Goal: Task Accomplishment & Management: Complete application form

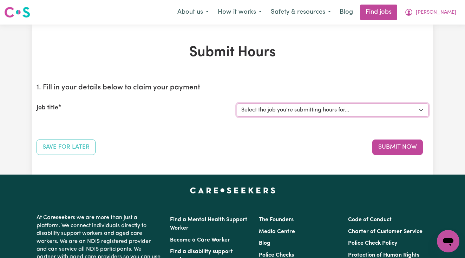
select select "14903"
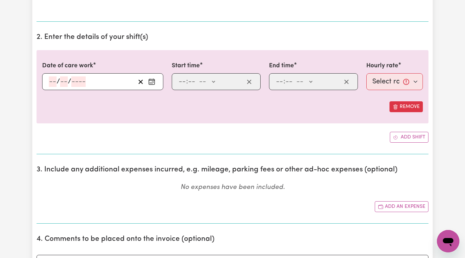
scroll to position [200, 0]
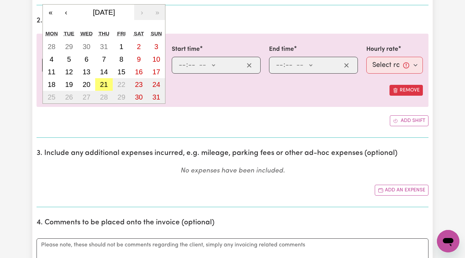
click at [52, 64] on div "/ / « ‹ [DATE] › » Mon Tue Wed Thu Fri Sat Sun 28 29 30 31 1 2 3 4 5 6 7 8 9 10…" at bounding box center [102, 65] width 121 height 17
click at [101, 81] on abbr "21" at bounding box center [104, 85] width 8 height 8
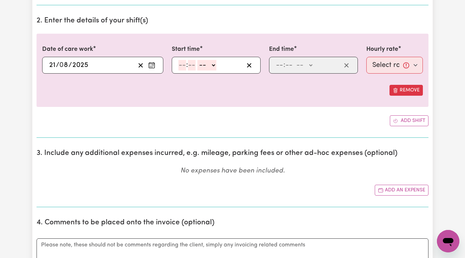
type input "[DATE]"
type input "21"
type input "8"
type input "2025"
click at [176, 62] on div ": -- AM PM" at bounding box center [216, 65] width 89 height 17
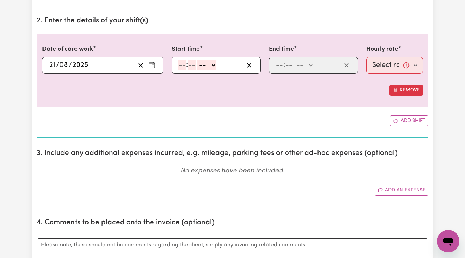
click at [182, 64] on input "number" at bounding box center [182, 65] width 8 height 11
type input "2"
type input "00"
select select "pm"
type input "14:00"
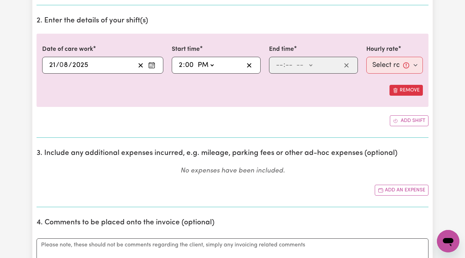
type input "0"
click at [282, 62] on input "number" at bounding box center [279, 65] width 8 height 11
type input "4"
type input "00"
click at [310, 58] on div "4 : 00 -- AM PM" at bounding box center [313, 65] width 89 height 17
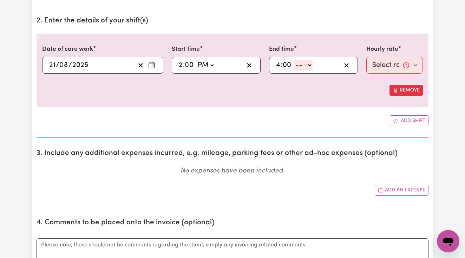
select select "pm"
type input "16:00"
type input "0"
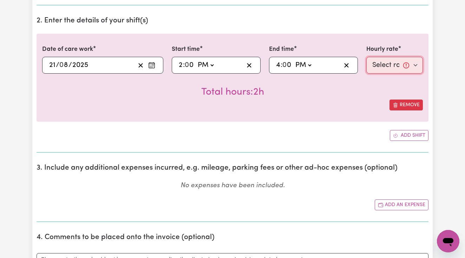
select select "61.07-Weekday"
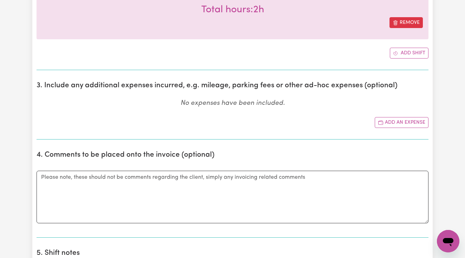
scroll to position [286, 0]
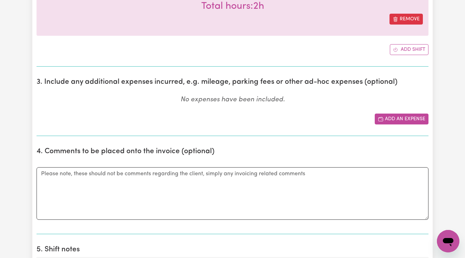
click at [385, 118] on button "Add an expense" at bounding box center [401, 119] width 54 height 11
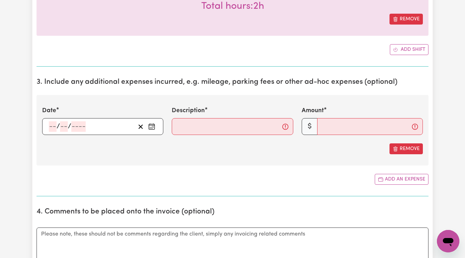
click at [53, 123] on input "number" at bounding box center [53, 126] width 8 height 11
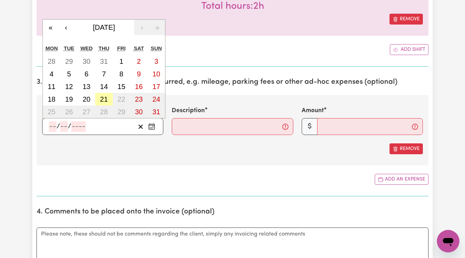
click at [103, 97] on abbr "21" at bounding box center [104, 99] width 8 height 8
type input "[DATE]"
type input "21"
type input "8"
type input "2025"
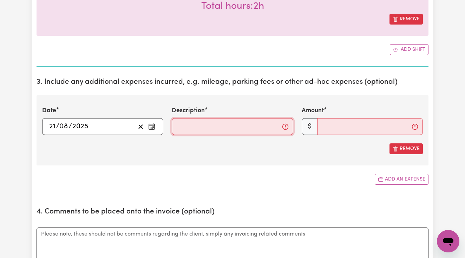
click at [189, 127] on input "Description" at bounding box center [232, 126] width 121 height 17
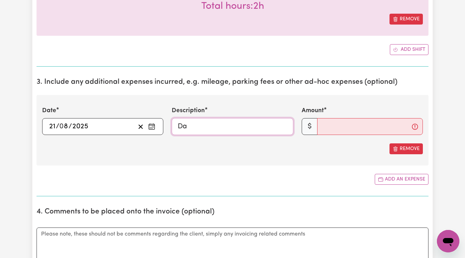
type input "D"
type input "Meat Shop"
click at [315, 121] on span "$" at bounding box center [309, 126] width 16 height 17
click at [325, 125] on input "Amount" at bounding box center [370, 126] width 106 height 17
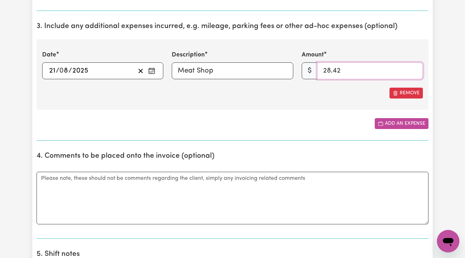
scroll to position [352, 0]
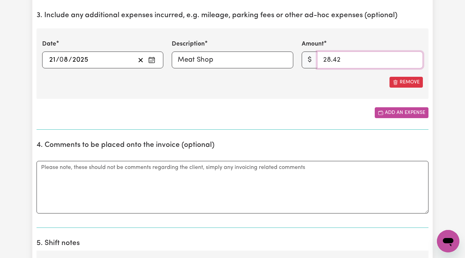
type input "28.42"
click at [405, 112] on button "Add an expense" at bounding box center [401, 112] width 54 height 11
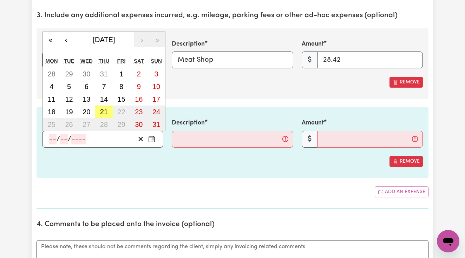
click at [49, 138] on input "number" at bounding box center [53, 139] width 8 height 11
click at [103, 110] on abbr "21" at bounding box center [104, 112] width 8 height 8
type input "[DATE]"
type input "21"
type input "8"
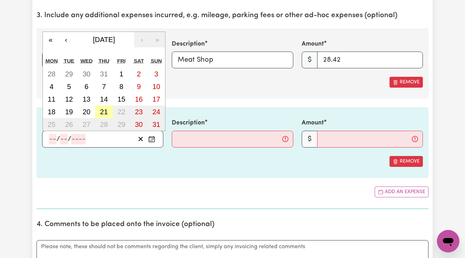
type input "2025"
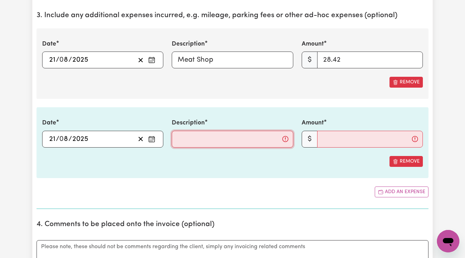
click at [187, 138] on input "Description" at bounding box center [232, 139] width 121 height 17
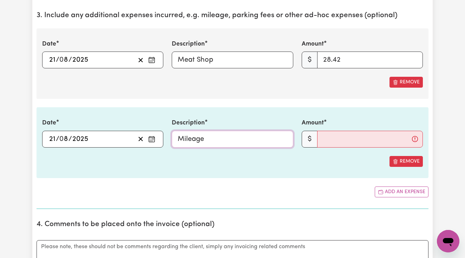
drag, startPoint x: 225, startPoint y: 134, endPoint x: 161, endPoint y: 131, distance: 63.9
click at [161, 131] on div "Date [DATE] 21 / 0 8 / 2025 « ‹ [DATE] › » Mon Tue Wed Thu Fri Sat Sun 28 29 30…" at bounding box center [232, 133] width 389 height 29
type input "Travel"
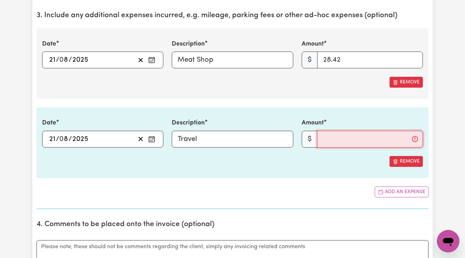
click at [355, 141] on input "Amount" at bounding box center [370, 139] width 106 height 17
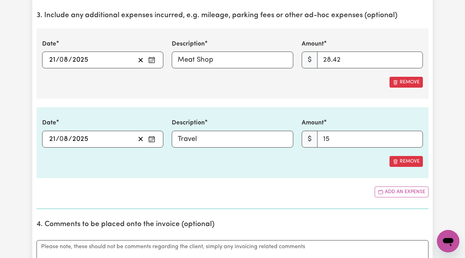
click at [265, 101] on section "3. Include any additional expenses incurred, e.g. mileage, parking fees or othe…" at bounding box center [232, 107] width 392 height 203
click at [327, 131] on input "15" at bounding box center [370, 139] width 106 height 17
type input "5"
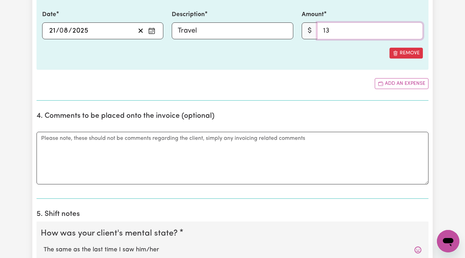
scroll to position [473, 0]
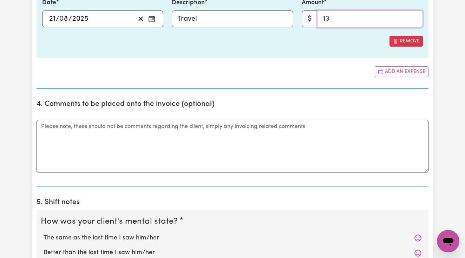
type input "13"
click at [228, 136] on textarea "Comments" at bounding box center [232, 146] width 392 height 53
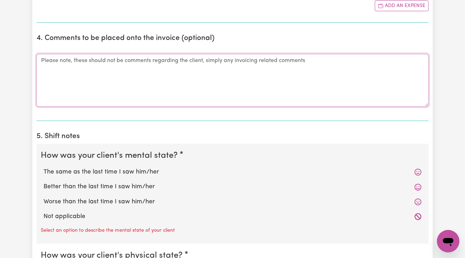
scroll to position [526, 0]
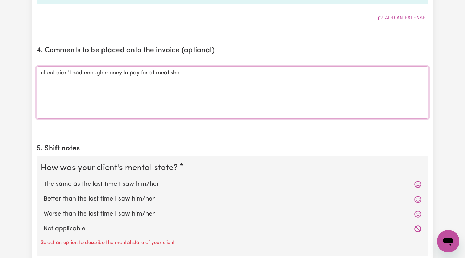
drag, startPoint x: 155, startPoint y: 72, endPoint x: 36, endPoint y: 69, distance: 119.7
click at [36, 69] on div "Submit Hours 1. Fill in your details below to claim your payment Job title Sele…" at bounding box center [232, 57] width 400 height 1079
click at [111, 71] on textarea "lamb chop from meat sho" at bounding box center [232, 92] width 392 height 53
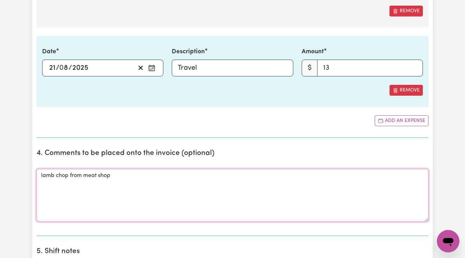
scroll to position [447, 0]
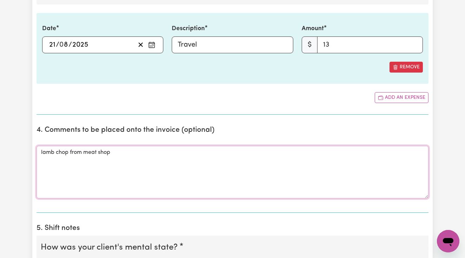
click at [40, 151] on textarea "lamb chop from meat shop" at bounding box center [232, 172] width 392 height 53
click at [132, 151] on textarea "4 lamb chop from meat shop" at bounding box center [232, 172] width 392 height 53
drag, startPoint x: 120, startPoint y: 159, endPoint x: 161, endPoint y: 159, distance: 40.7
click at [161, 159] on textarea "4 lamb chop from meat shop 13km distance travelled total - from her home" at bounding box center [232, 172] width 392 height 53
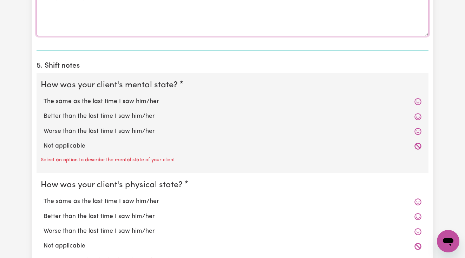
scroll to position [624, 0]
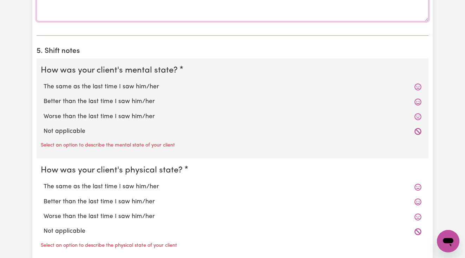
type textarea "4 lamb chop from meat shop 13km distance travelled"
click at [418, 84] on icon at bounding box center [417, 87] width 7 height 7
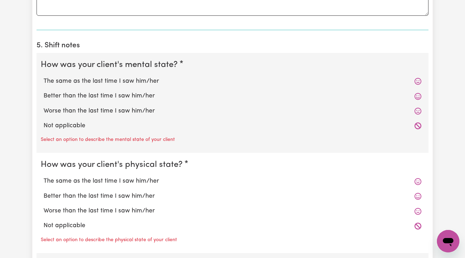
click at [135, 81] on label "The same as the last time I saw him/her" at bounding box center [233, 81] width 378 height 9
click at [44, 77] on input "The same as the last time I saw him/her" at bounding box center [43, 76] width 0 height 0
radio input "true"
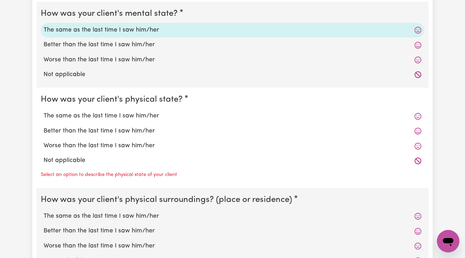
click at [119, 112] on label "The same as the last time I saw him/her" at bounding box center [233, 116] width 378 height 9
click at [44, 111] on input "The same as the last time I saw him/her" at bounding box center [43, 111] width 0 height 0
radio input "true"
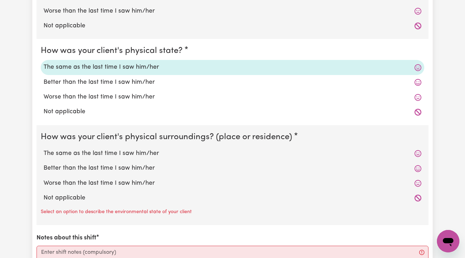
click at [104, 152] on label "The same as the last time I saw him/her" at bounding box center [233, 153] width 378 height 9
click at [44, 149] on input "The same as the last time I saw him/her" at bounding box center [43, 149] width 0 height 0
radio input "true"
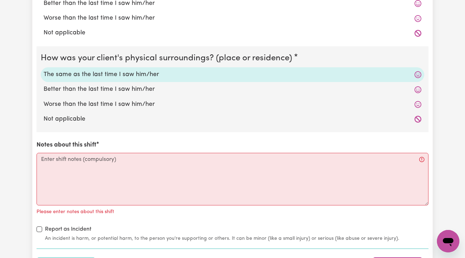
scroll to position [786, 0]
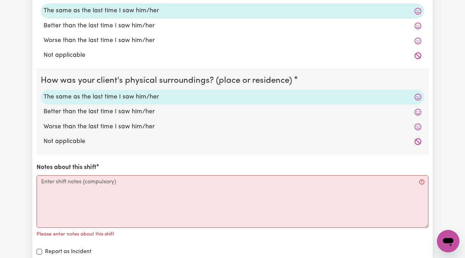
click at [87, 137] on label "Not applicable" at bounding box center [233, 141] width 378 height 9
click at [44, 137] on input "Not applicable" at bounding box center [43, 137] width 0 height 0
radio input "true"
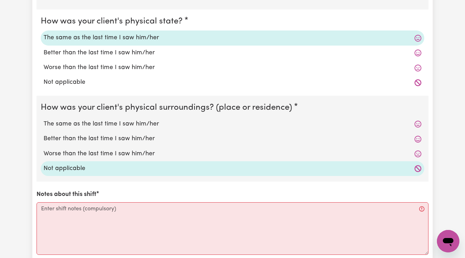
scroll to position [840, 0]
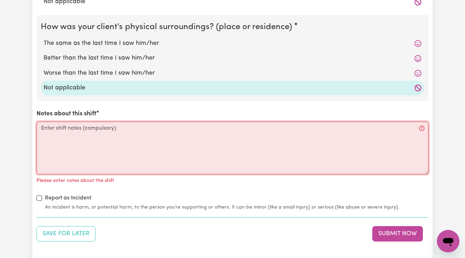
click at [94, 122] on textarea "Notes about this shift" at bounding box center [232, 148] width 392 height 53
paste textarea "End of Shift Notes: [DATE], I picked the client up from her address and accompa…"
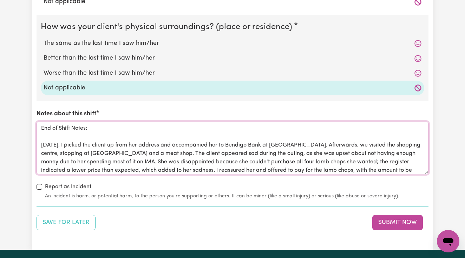
scroll to position [0, 0]
drag, startPoint x: 92, startPoint y: 130, endPoint x: 41, endPoint y: 116, distance: 52.3
click at [41, 116] on div "Notes about this shift End of Shift Notes: [DATE], I picked the client up from …" at bounding box center [232, 141] width 392 height 65
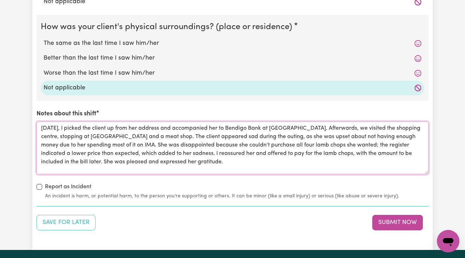
drag, startPoint x: 58, startPoint y: 135, endPoint x: 25, endPoint y: 133, distance: 33.0
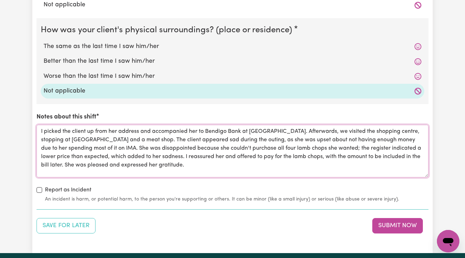
scroll to position [835, 0]
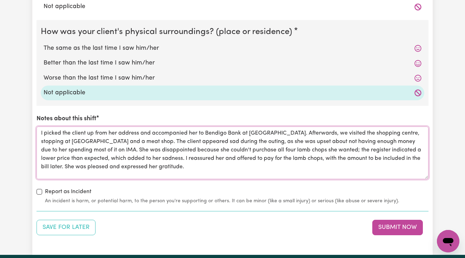
click at [154, 130] on textarea "I picked the client up from her address and accompanied her to Bendigo Bank at …" at bounding box center [232, 153] width 392 height 53
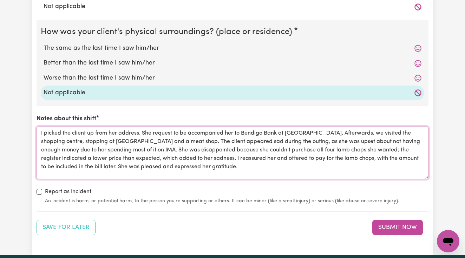
click at [236, 129] on textarea "I picked the client up from her address. She request to be accompanied her to B…" at bounding box center [232, 153] width 392 height 53
click at [181, 130] on textarea "I picked the client up from her address. She request to be accompanied to Bendi…" at bounding box center [232, 153] width 392 height 53
drag, startPoint x: 231, startPoint y: 130, endPoint x: 177, endPoint y: 129, distance: 53.7
click at [177, 129] on textarea "I picked the client up from her address. She request to be accompanied to Bendi…" at bounding box center [232, 153] width 392 height 53
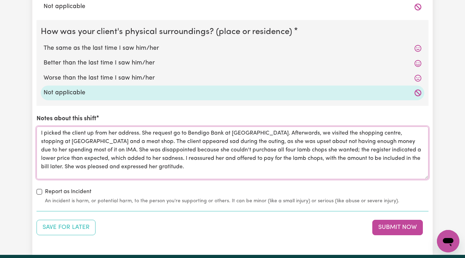
click at [263, 129] on textarea "I picked the client up from her address. She request go to Bendigo Bank at [GEO…" at bounding box center [232, 153] width 392 height 53
click at [48, 146] on textarea "I picked the client up from her address. She request go to Bendigo Bank at [GEO…" at bounding box center [232, 153] width 392 height 53
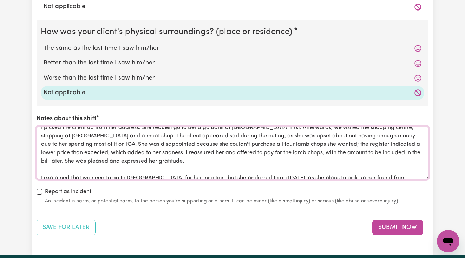
scroll to position [6, 0]
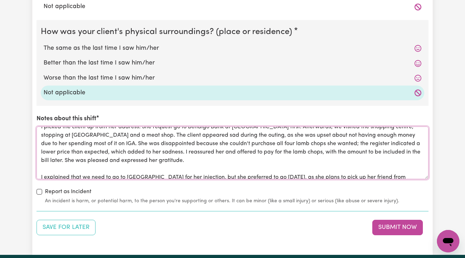
click at [349, 140] on textarea "I picked the client up from her address. She request go to Bendigo Bank at [GEO…" at bounding box center [232, 153] width 392 height 53
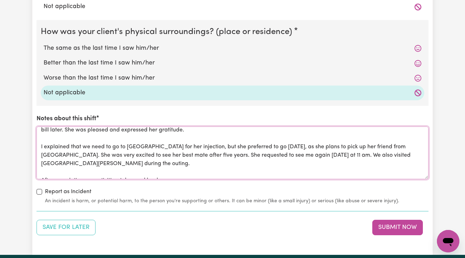
scroll to position [36, 0]
click at [41, 166] on textarea "I picked the client up from her address. She request go to Bendigo Bank at [GEO…" at bounding box center [232, 153] width 392 height 53
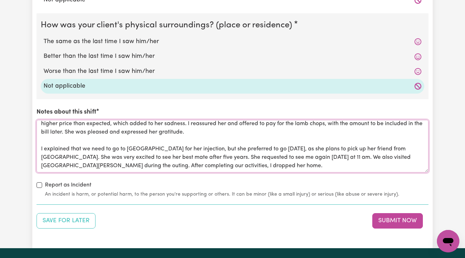
scroll to position [843, 0]
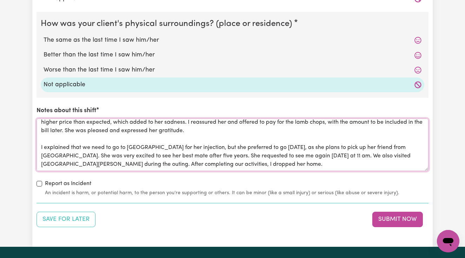
type textarea "I picked the client up from her address. She request go to Bendigo Bank at [GEO…"
click at [128, 214] on div "Save for Later Submit Now" at bounding box center [232, 219] width 392 height 15
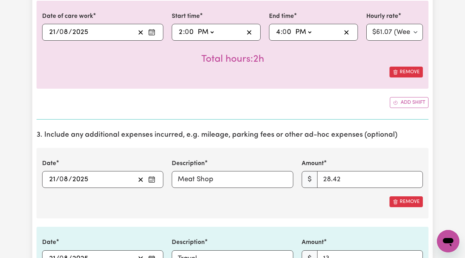
scroll to position [165, 0]
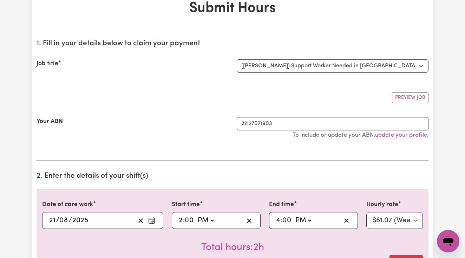
scroll to position [40, 0]
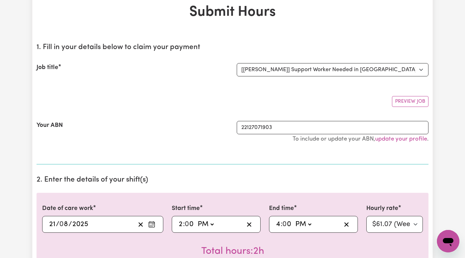
click at [160, 170] on section "2. Enter the details of your shift(s) Date of care work [DATE] 21 / 0 8 / 2025 …" at bounding box center [232, 241] width 392 height 142
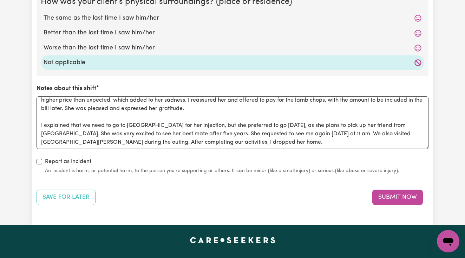
scroll to position [863, 0]
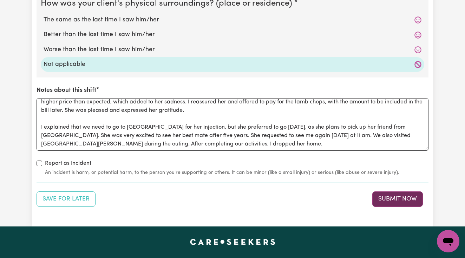
click at [391, 193] on button "Submit Now" at bounding box center [397, 199] width 51 height 15
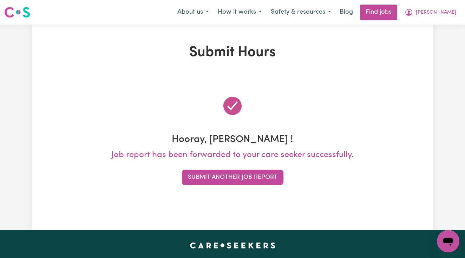
scroll to position [0, 0]
click at [265, 164] on div "Hooray, [PERSON_NAME] ! Job report has been forwarded to your care seeker succe…" at bounding box center [232, 140] width 392 height 124
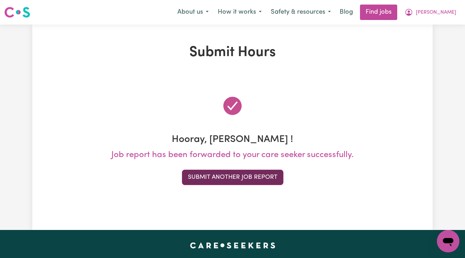
click at [265, 176] on button "Submit Another Job Report" at bounding box center [232, 177] width 101 height 15
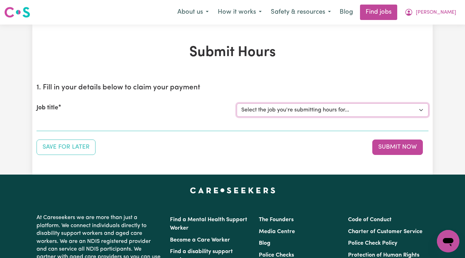
select select "14903"
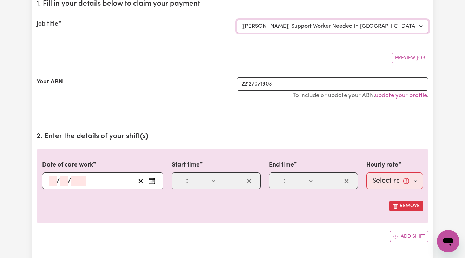
scroll to position [143, 0]
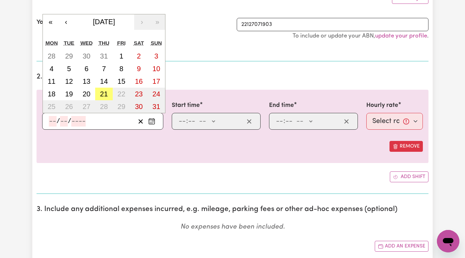
click at [53, 119] on input "number" at bounding box center [53, 121] width 8 height 11
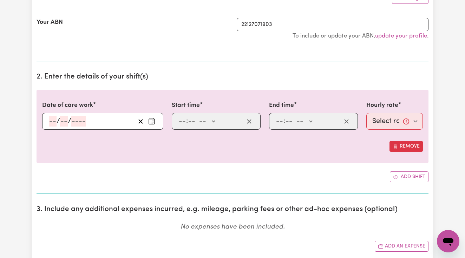
click at [188, 81] on section "2. Enter the details of your shift(s) Date of care work / / « ‹ [DATE] › » Mon …" at bounding box center [232, 130] width 392 height 127
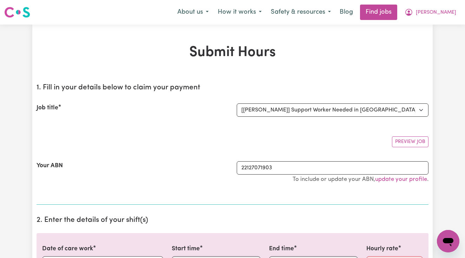
scroll to position [0, 0]
click at [439, 18] on button "[PERSON_NAME]" at bounding box center [430, 12] width 61 height 15
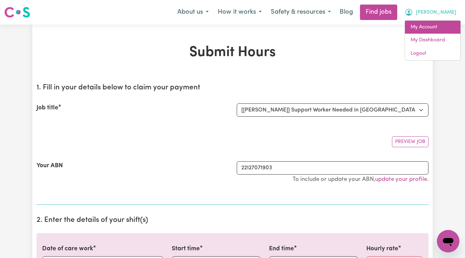
click at [429, 26] on link "My Account" at bounding box center [432, 27] width 55 height 13
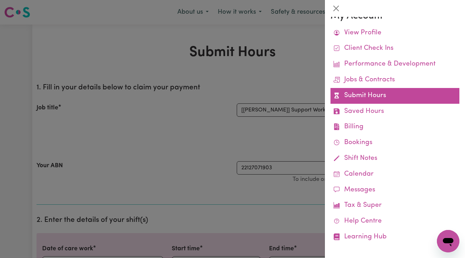
scroll to position [12, 0]
click at [369, 95] on link "Submit Hours" at bounding box center [394, 96] width 129 height 16
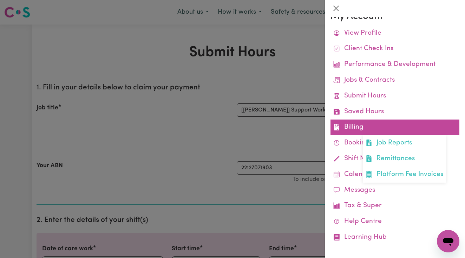
click at [356, 125] on link "Billing Job Reports Remittances Platform Fee Invoices" at bounding box center [394, 128] width 129 height 16
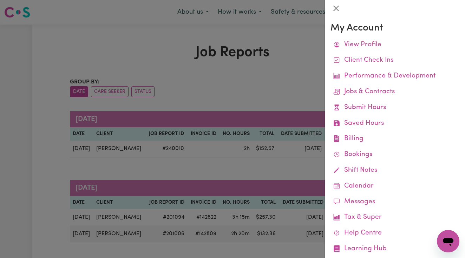
click at [301, 82] on div at bounding box center [232, 129] width 465 height 258
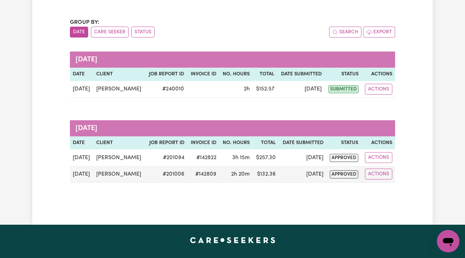
scroll to position [52, 0]
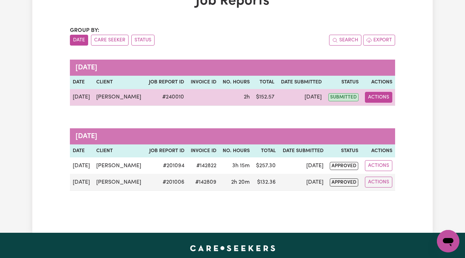
click at [370, 96] on button "Actions" at bounding box center [378, 97] width 27 height 11
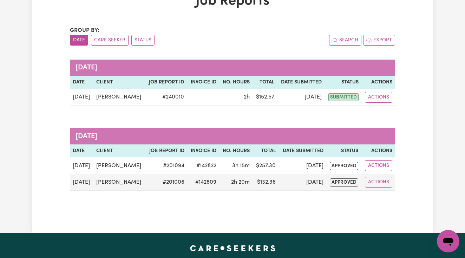
click at [414, 72] on div "Job Reports Group by: Date Care Seeker Status Search Export [DATE] Date Client …" at bounding box center [232, 103] width 400 height 221
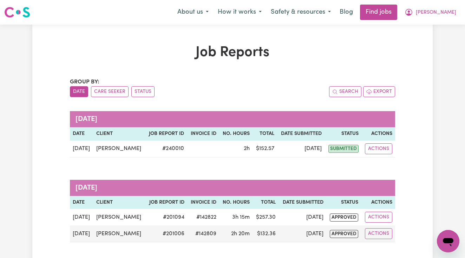
scroll to position [0, 0]
click at [440, 9] on button "[PERSON_NAME]" at bounding box center [430, 12] width 61 height 15
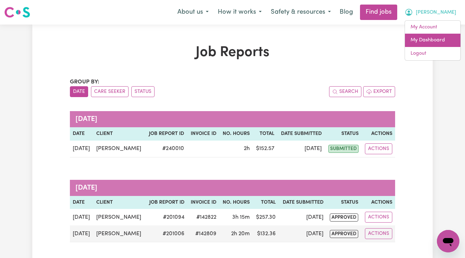
click at [431, 40] on link "My Dashboard" at bounding box center [432, 40] width 55 height 13
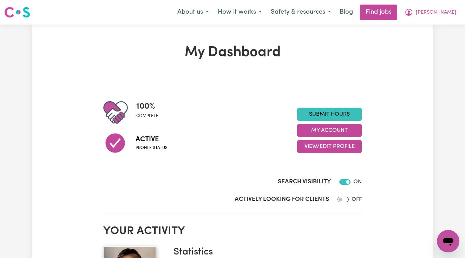
click at [449, 246] on icon "Open messaging window" at bounding box center [447, 241] width 13 height 13
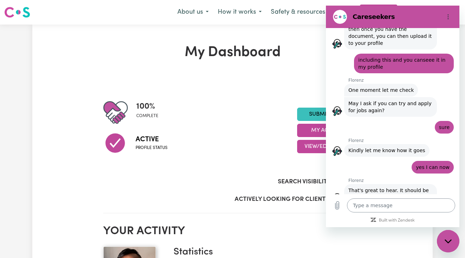
scroll to position [910, 0]
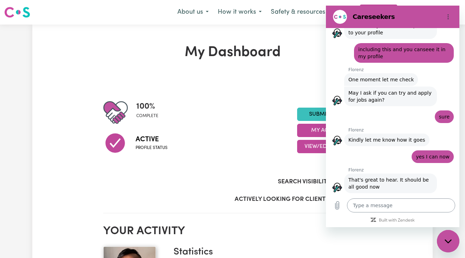
click at [403, 206] on textarea at bounding box center [401, 206] width 108 height 14
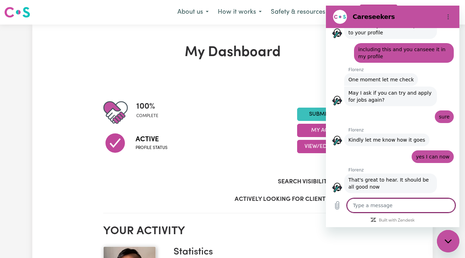
type textarea "h"
type textarea "x"
type textarea "he"
type textarea "x"
type textarea "hey"
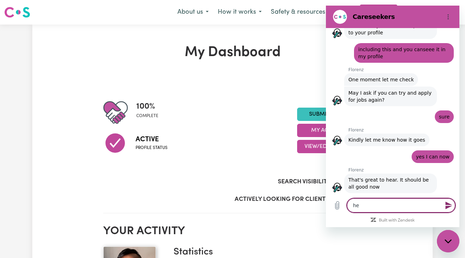
type textarea "x"
type textarea "hey"
type textarea "x"
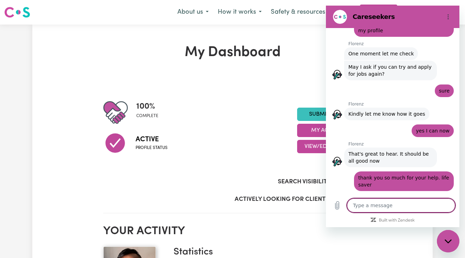
type textarea "x"
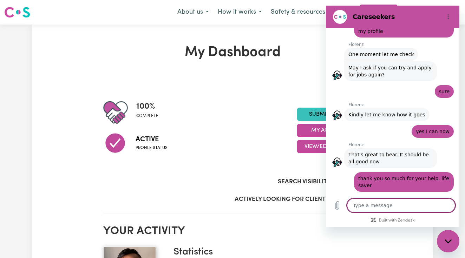
type textarea "i"
type textarea "x"
type textarea "I"
type textarea "x"
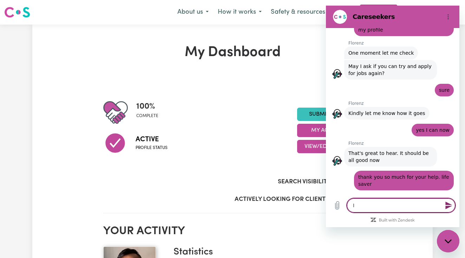
type textarea "I n"
type textarea "x"
type textarea "I ne"
type textarea "x"
type textarea "I nee"
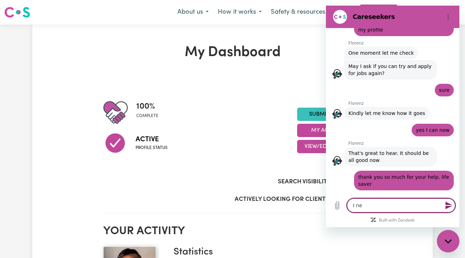
type textarea "x"
type textarea "I need"
type textarea "x"
type textarea "I need"
type textarea "x"
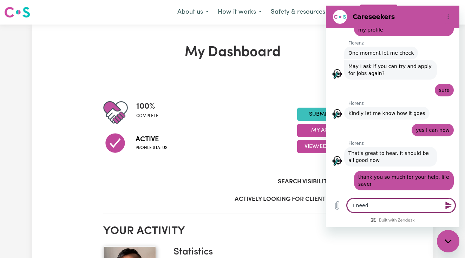
type textarea "I need t"
type textarea "x"
type textarea "I need to"
type textarea "x"
type textarea "I need to"
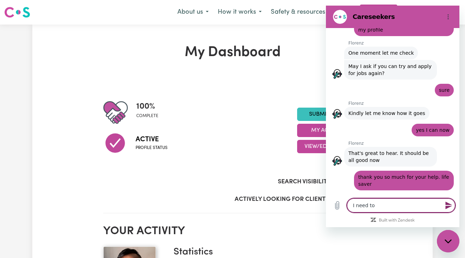
type textarea "x"
type textarea "I need to c"
type textarea "x"
type textarea "I need to ch"
type textarea "x"
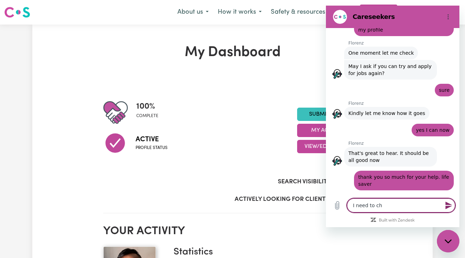
type textarea "I need to cha"
type textarea "x"
type textarea "I need to [PERSON_NAME]"
type textarea "x"
type textarea "I need to [PERSON_NAME]"
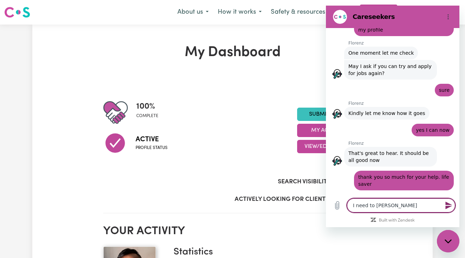
type textarea "x"
type textarea "I need to change"
type textarea "x"
type textarea "I need to change"
type textarea "x"
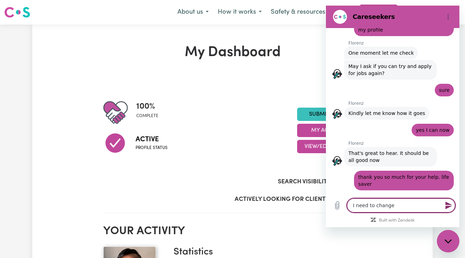
type textarea "I need to change m"
type textarea "x"
type textarea "I need to change my"
type textarea "x"
type textarea "I need to change my"
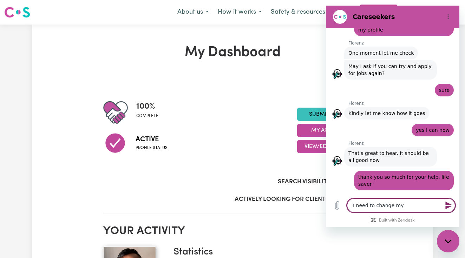
type textarea "x"
type textarea "I need to change my b"
type textarea "x"
type textarea "I need to change my ba"
type textarea "x"
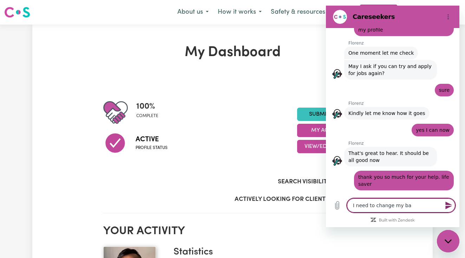
type textarea "I need to change my ban"
type textarea "x"
type textarea "I need to change my bank"
type textarea "x"
type textarea "I need to change my bank"
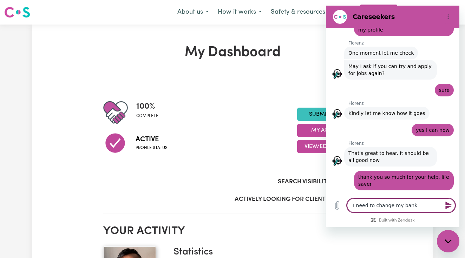
type textarea "x"
type textarea "I need to change my bank d"
type textarea "x"
type textarea "I need to change my bank de"
type textarea "x"
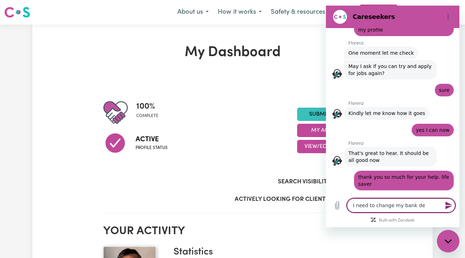
type textarea "I need to change my bank det"
type textarea "x"
type textarea "I need to change my bank deta"
type textarea "x"
type textarea "I need to change my bank detai"
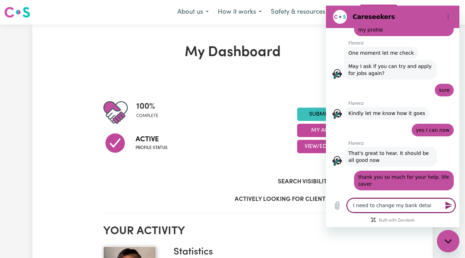
type textarea "x"
type textarea "I need to change my bank detais"
type textarea "x"
type textarea "I need to change my bank detaisl"
type textarea "x"
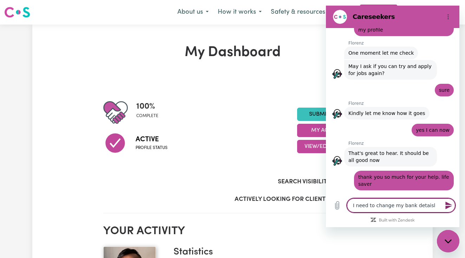
type textarea "I need to change my bank details"
type textarea "x"
type textarea "I need to change my bank details w"
type textarea "x"
type textarea "I need to change my bank details wh"
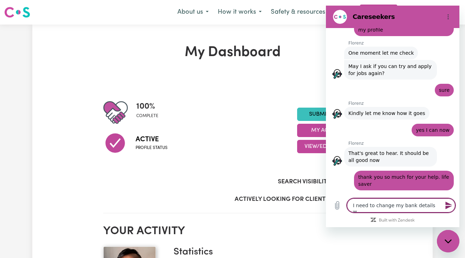
type textarea "x"
type textarea "I need to change my bank details whe"
type textarea "x"
type textarea "I need to change my bank details wher"
type textarea "x"
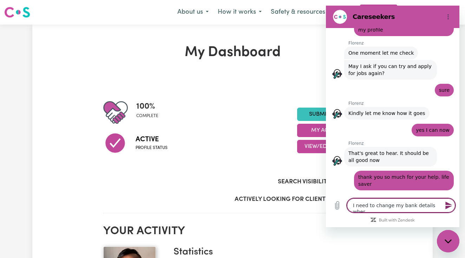
type textarea "I need to change my bank details where"
type textarea "x"
type textarea "I need to change my bank details where"
type textarea "x"
type textarea "I need to change my bank details where i"
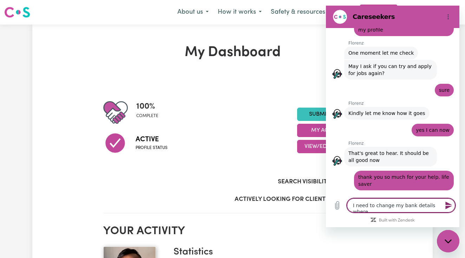
type textarea "x"
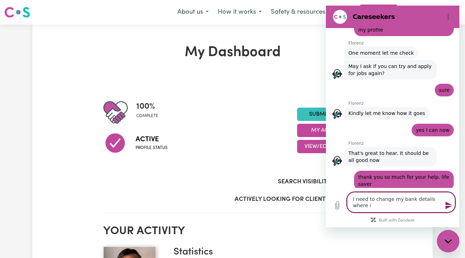
type textarea "I need to change my bank details where I"
type textarea "x"
type textarea "I need to change my bank details where I r"
type textarea "x"
type textarea "I need to change my bank details where I re"
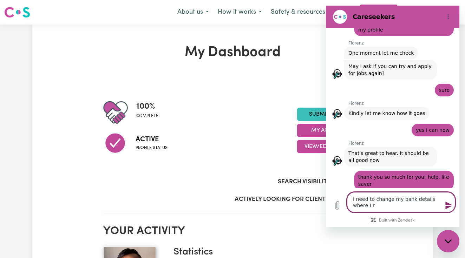
type textarea "x"
type textarea "I need to change my bank details where I rev"
type textarea "x"
type textarea "I need to change my bank details where I reve"
type textarea "x"
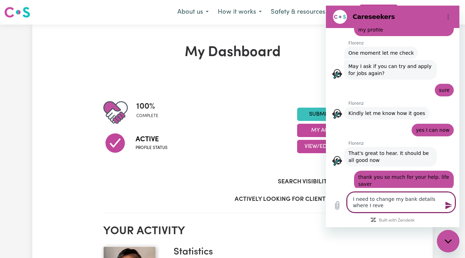
type textarea "I need to change my bank details where I revei"
type textarea "x"
type textarea "I need to change my bank details where I reveiv"
type textarea "x"
type textarea "I need to change my bank details where I reveive"
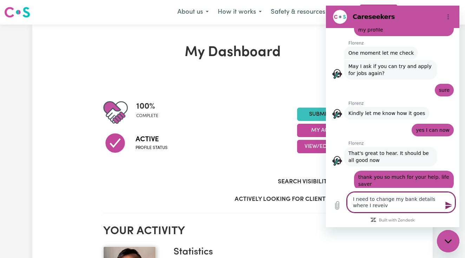
type textarea "x"
type textarea "I need to change my bank details where I receive"
type textarea "x"
type textarea "I need to change my bank details where I receive m"
type textarea "x"
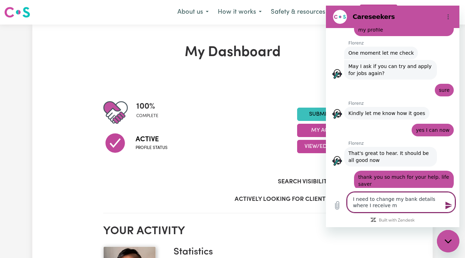
type textarea "I need to change my bank details where I receive my"
type textarea "x"
type textarea "I need to change my bank details where I receive my"
type textarea "x"
type textarea "I need to change my bank details where I receive my p"
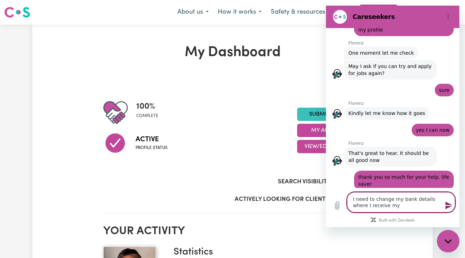
type textarea "x"
type textarea "I need to change my bank details where I receive my pa"
type textarea "x"
type textarea "I need to change my bank details where I receive my pay"
type textarea "x"
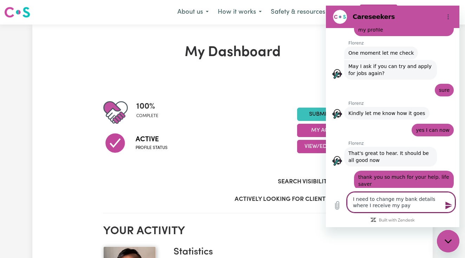
type textarea "I need to change my bank details where I receive my pay"
type textarea "x"
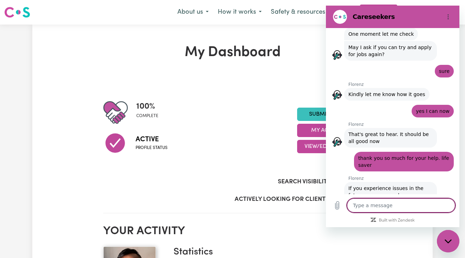
scroll to position [957, 0]
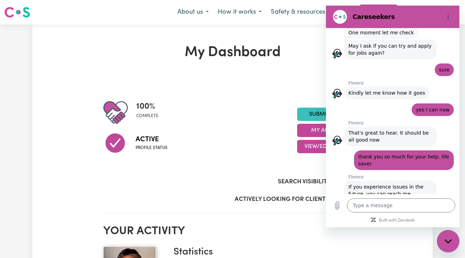
click at [446, 6] on section "Careseekers" at bounding box center [392, 17] width 133 height 22
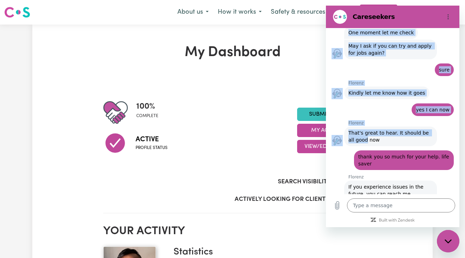
drag, startPoint x: 446, startPoint y: 6, endPoint x: 444, endPoint y: 36, distance: 29.9
click at [444, 36] on div "Careseekers [DATE] 5:43 PM Sisi - Careseekers AI Assistant Sisi - Careseekers A…" at bounding box center [392, 117] width 133 height 222
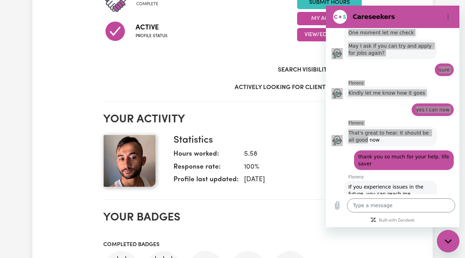
scroll to position [102, 0]
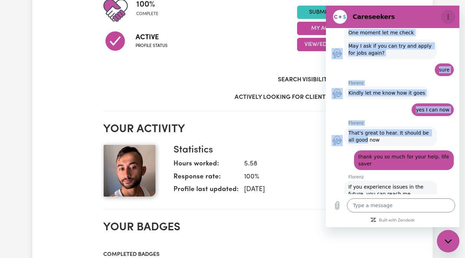
click at [450, 18] on icon "Options menu" at bounding box center [448, 17] width 6 height 6
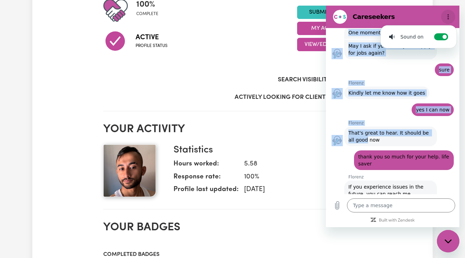
click at [450, 18] on icon "Options menu" at bounding box center [448, 17] width 6 height 6
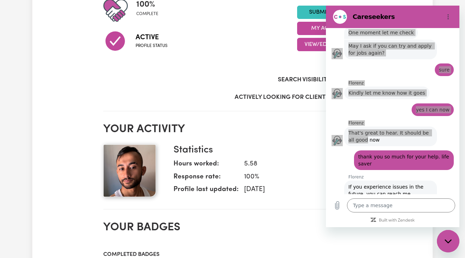
click at [443, 237] on div "Close messaging window" at bounding box center [447, 241] width 21 height 21
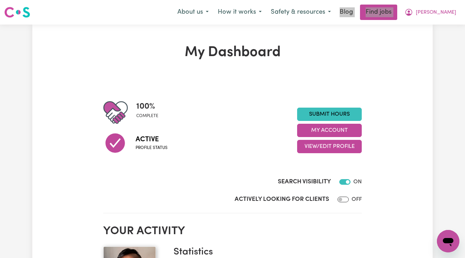
scroll to position [0, 0]
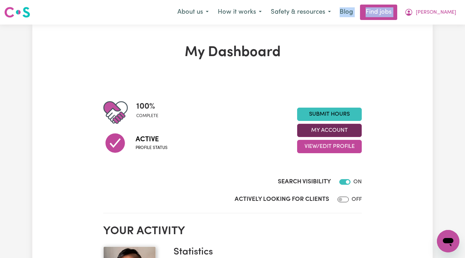
click at [347, 134] on button "My Account" at bounding box center [329, 130] width 65 height 13
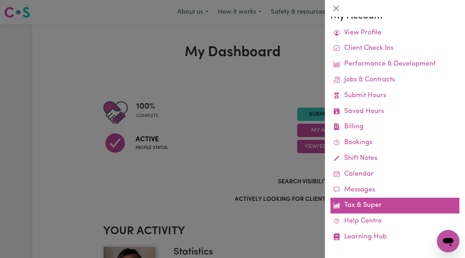
scroll to position [12, 0]
click at [356, 206] on link "Tax & Super" at bounding box center [394, 206] width 129 height 16
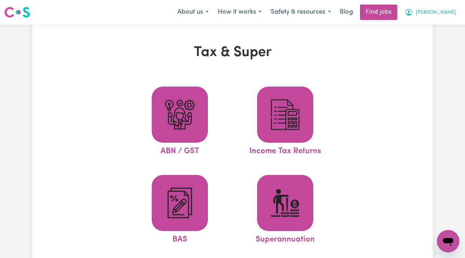
click at [443, 12] on span "[PERSON_NAME]" at bounding box center [435, 13] width 40 height 8
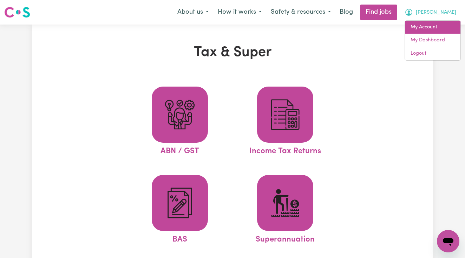
click at [431, 26] on link "My Account" at bounding box center [432, 27] width 55 height 13
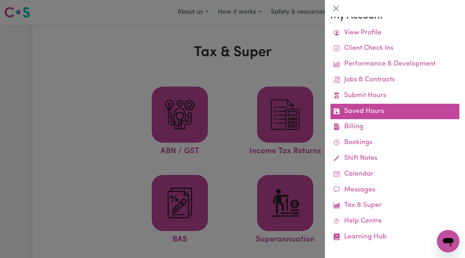
scroll to position [12, 0]
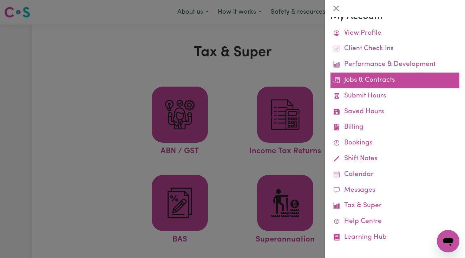
click at [371, 76] on link "Jobs & Contracts" at bounding box center [394, 81] width 129 height 16
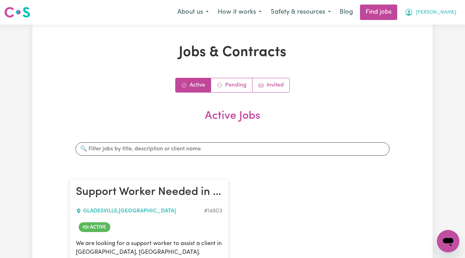
click at [439, 11] on button "[PERSON_NAME]" at bounding box center [430, 12] width 61 height 15
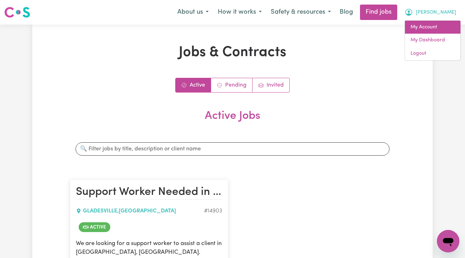
click at [424, 30] on link "My Account" at bounding box center [432, 27] width 55 height 13
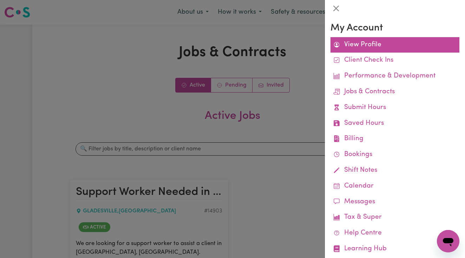
click at [378, 43] on link "View Profile" at bounding box center [394, 45] width 129 height 16
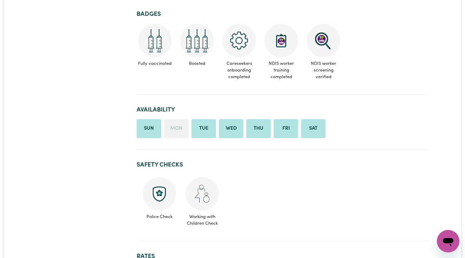
scroll to position [183, 0]
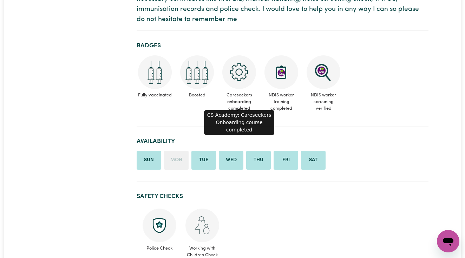
click at [234, 66] on img at bounding box center [239, 72] width 34 height 34
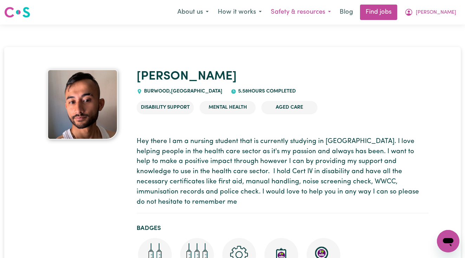
scroll to position [0, 0]
click at [320, 7] on button "Safety & resources" at bounding box center [300, 12] width 69 height 15
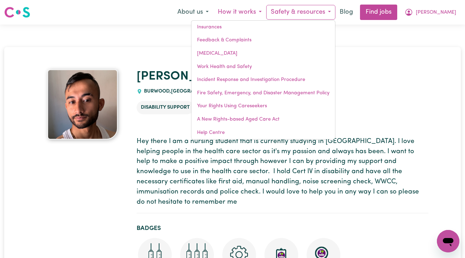
click at [266, 9] on button "How it works" at bounding box center [239, 12] width 53 height 15
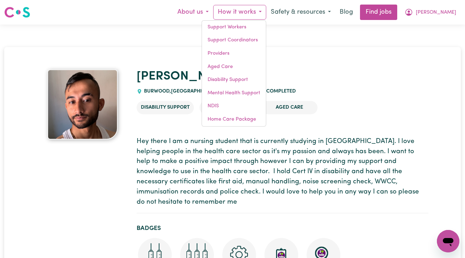
click at [213, 9] on button "About us" at bounding box center [193, 12] width 40 height 15
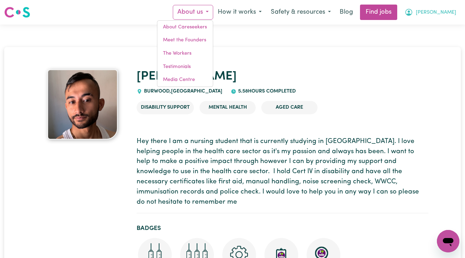
click at [413, 13] on icon "My Account" at bounding box center [408, 12] width 8 height 8
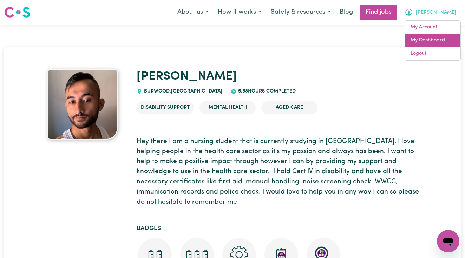
click at [426, 36] on link "My Dashboard" at bounding box center [432, 40] width 55 height 13
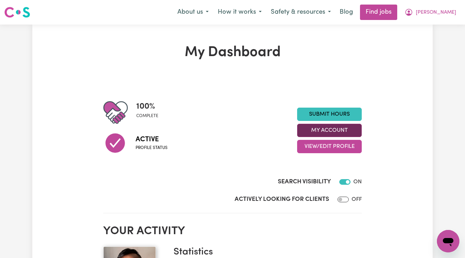
click at [338, 132] on button "My Account" at bounding box center [329, 130] width 65 height 13
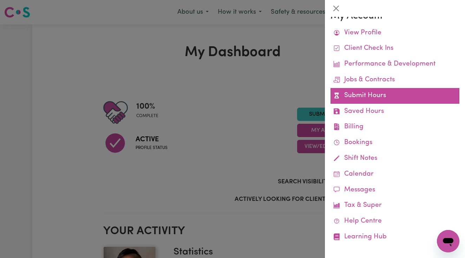
scroll to position [12, 0]
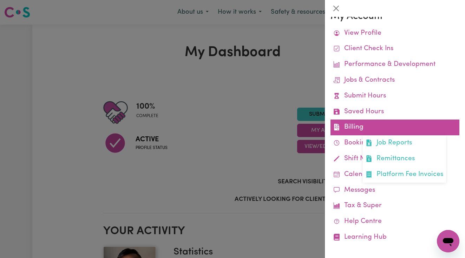
click at [379, 122] on link "Billing Job Reports Remittances Platform Fee Invoices" at bounding box center [394, 128] width 129 height 16
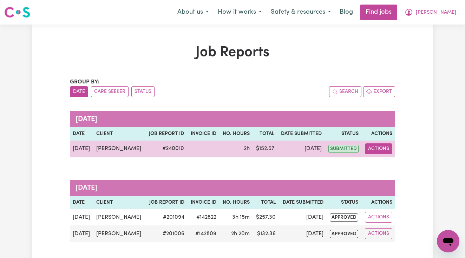
click at [377, 147] on button "Actions" at bounding box center [378, 148] width 27 height 11
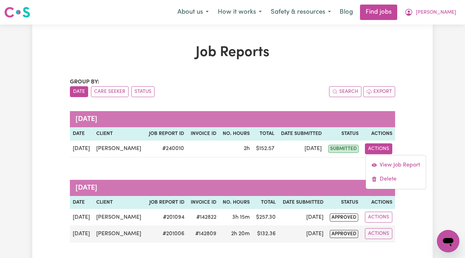
click at [416, 121] on div "Job Reports Group by: Date Care Seeker Status Search Export [DATE] Date Client …" at bounding box center [232, 154] width 400 height 221
click at [442, 237] on icon "Open messaging window" at bounding box center [447, 241] width 13 height 13
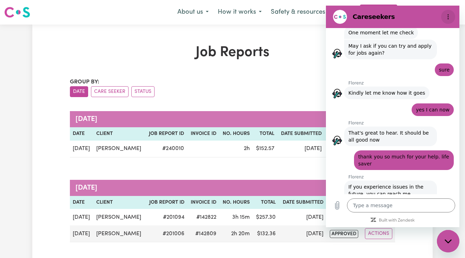
click at [448, 14] on button "Options menu" at bounding box center [448, 17] width 14 height 14
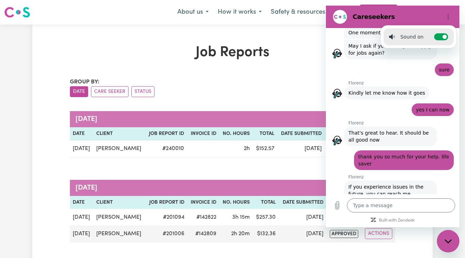
click at [450, 8] on section "Careseekers Sound on Toggle sound notifications" at bounding box center [392, 17] width 133 height 22
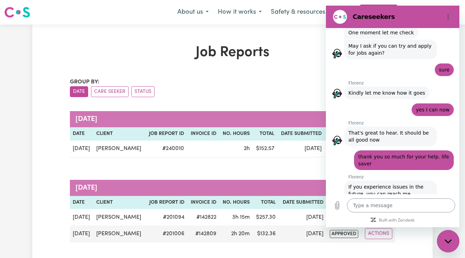
click at [366, 203] on textarea at bounding box center [401, 206] width 108 height 14
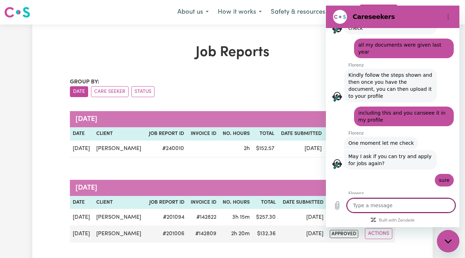
scroll to position [839, 0]
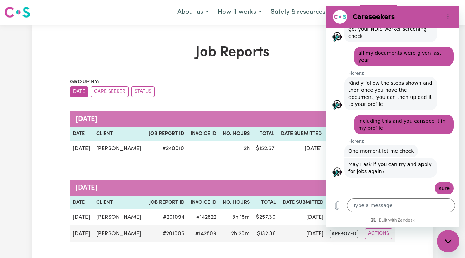
click at [382, 16] on h2 "Careseekers" at bounding box center [395, 17] width 86 height 8
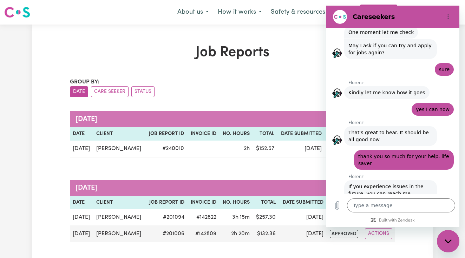
scroll to position [957, 0]
click at [363, 208] on textarea at bounding box center [401, 206] width 108 height 14
type textarea "x"
click at [446, 16] on icon "Options menu" at bounding box center [448, 17] width 6 height 6
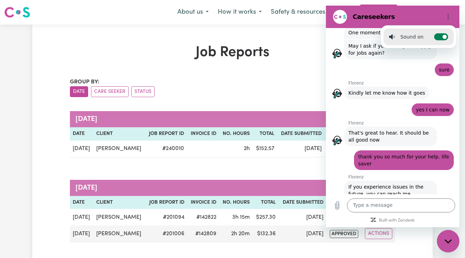
click at [439, 38] on label "Toggle sound notifications" at bounding box center [441, 36] width 14 height 7
click at [439, 38] on input "Toggle sound notifications" at bounding box center [441, 36] width 14 height 7
checkbox input "false"
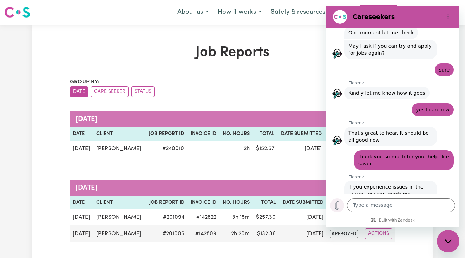
click at [336, 205] on icon "Upload file" at bounding box center [337, 205] width 8 height 8
click at [341, 21] on figure at bounding box center [340, 17] width 14 height 14
click at [367, 19] on h2 "Careseekers" at bounding box center [395, 17] width 86 height 8
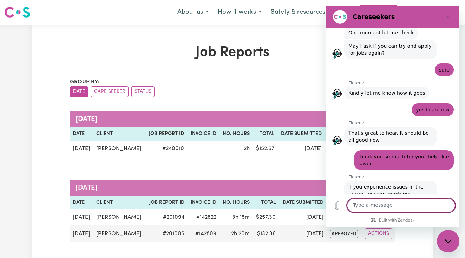
click at [393, 203] on textarea at bounding box center [401, 206] width 108 height 14
type textarea "talk to human"
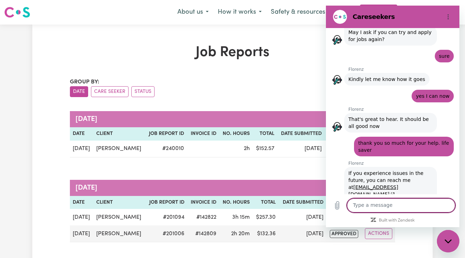
scroll to position [970, 0]
click at [448, 18] on icon "Options menu" at bounding box center [448, 17] width 6 height 6
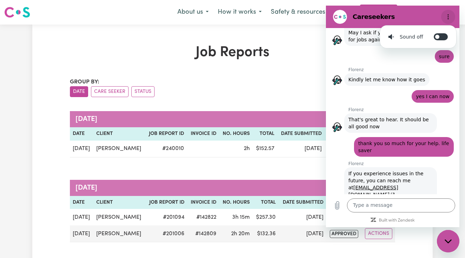
click at [448, 18] on icon "Options menu" at bounding box center [448, 17] width 6 height 6
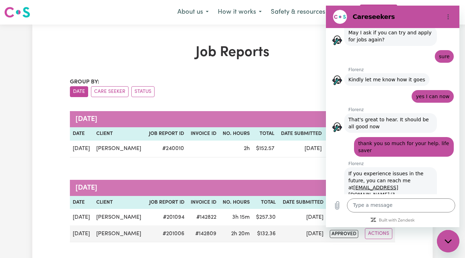
click at [276, 68] on div "Job Reports Group by: Date Care Seeker Status Search Export August 2025 Date Cl…" at bounding box center [232, 154] width 333 height 221
click at [446, 243] on icon "Close messaging window" at bounding box center [447, 241] width 7 height 5
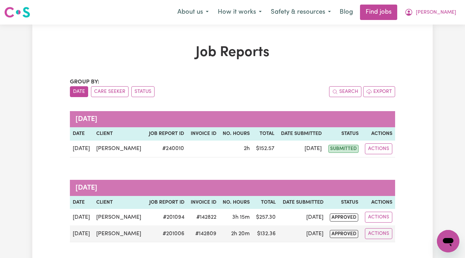
click at [447, 243] on icon "Open messaging window" at bounding box center [447, 242] width 11 height 8
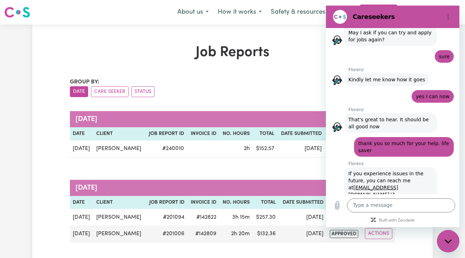
click at [447, 243] on icon "Close messaging window" at bounding box center [447, 241] width 7 height 4
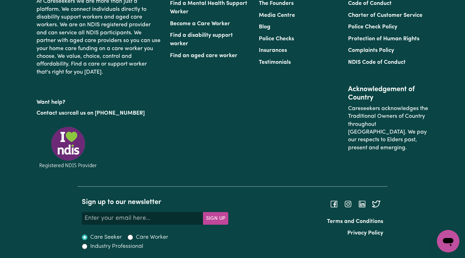
scroll to position [326, 0]
click at [55, 111] on link "Contact us" at bounding box center [50, 114] width 28 height 6
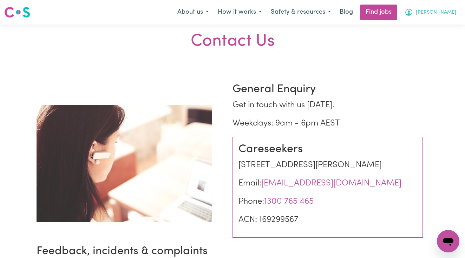
click at [440, 10] on button "[PERSON_NAME]" at bounding box center [430, 12] width 61 height 15
click at [418, 57] on link "Logout" at bounding box center [432, 53] width 55 height 13
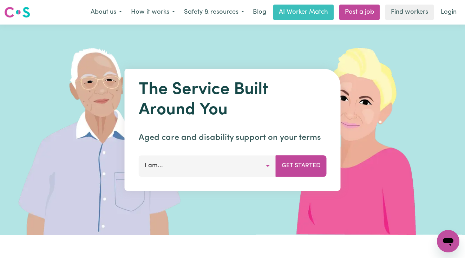
click at [454, 240] on div "Open messaging window" at bounding box center [447, 241] width 21 height 21
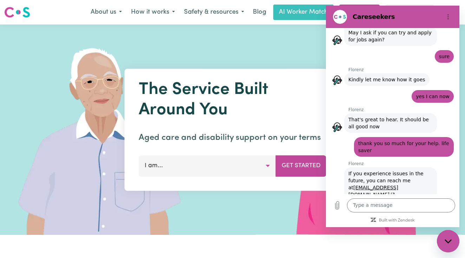
click at [454, 240] on div "Close messaging window" at bounding box center [447, 241] width 21 height 21
